Goal: Communication & Community: Answer question/provide support

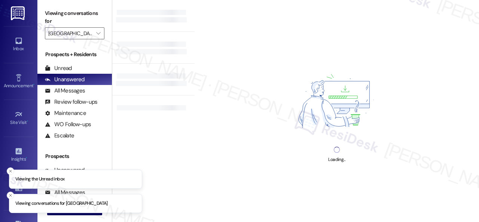
type input "[GEOGRAPHIC_DATA]"
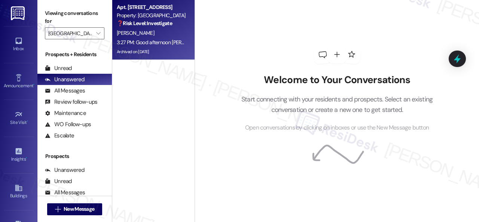
click at [171, 35] on div "[PERSON_NAME]" at bounding box center [151, 32] width 71 height 9
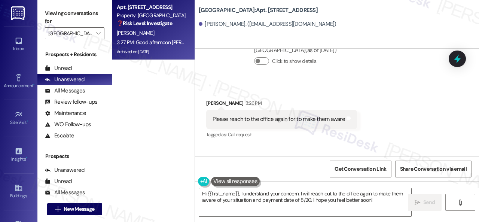
scroll to position [19384, 0]
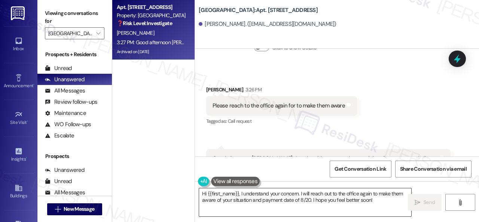
click at [298, 196] on textarea "Hi {{first_name}}, I understand your concern. I will reach out to the office ag…" at bounding box center [305, 202] width 212 height 28
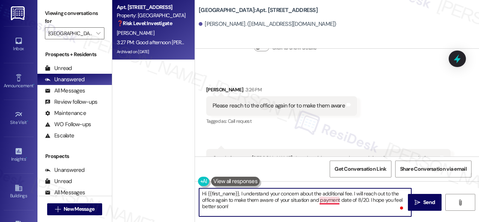
click at [324, 201] on textarea "Hi {{first_name}}, I understand your concern about the additional fee. I will r…" at bounding box center [305, 202] width 212 height 28
click at [367, 210] on textarea "Hi {{first_name}}, I understand your concern about the additional fee. I will r…" at bounding box center [305, 202] width 212 height 28
type textarea "Hi {{first_name}}, I understand your concern about the additional fee. I will r…"
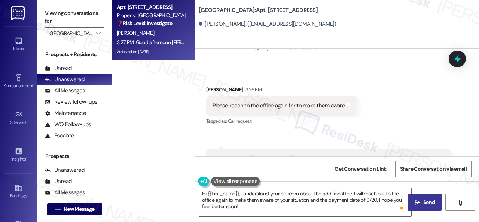
click at [428, 205] on span "Send" at bounding box center [430, 203] width 12 height 8
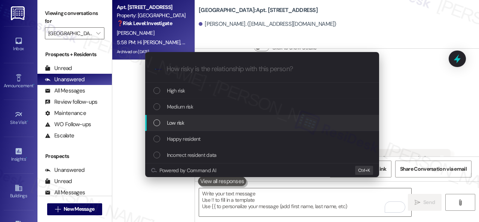
click at [169, 121] on span "Low risk" at bounding box center [175, 123] width 17 height 8
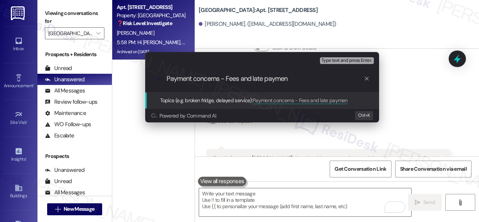
type input "Payment concerns - Fees and late payment"
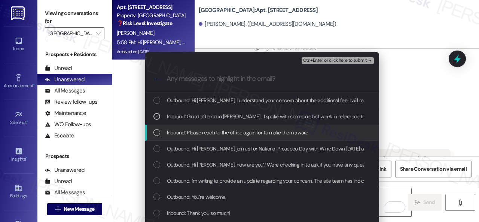
click at [193, 129] on span "Inbound: Please reach to the office again for to make them aware" at bounding box center [238, 132] width 142 height 8
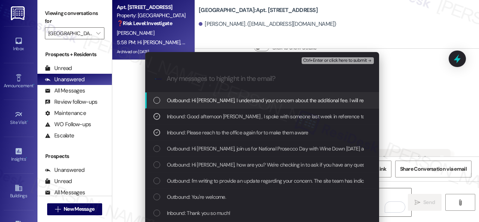
click at [307, 59] on span "Ctrl+Enter or click here to submit" at bounding box center [335, 60] width 64 height 5
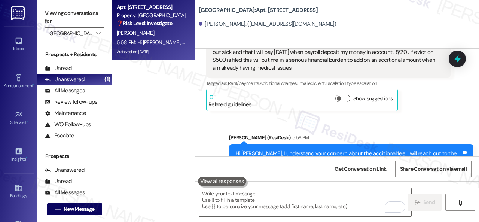
scroll to position [19501, 0]
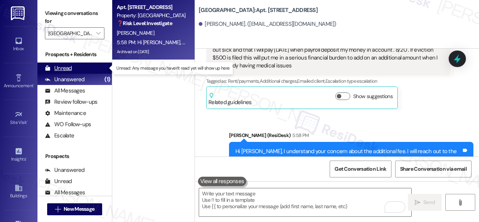
click at [67, 68] on div "Unread" at bounding box center [58, 68] width 27 height 8
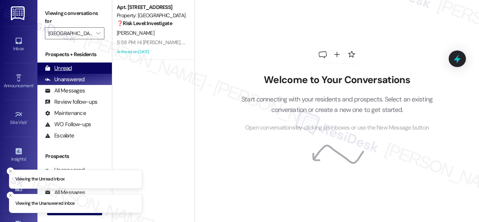
click at [64, 67] on div "Unread" at bounding box center [58, 68] width 27 height 8
